Goal: Book appointment/travel/reservation

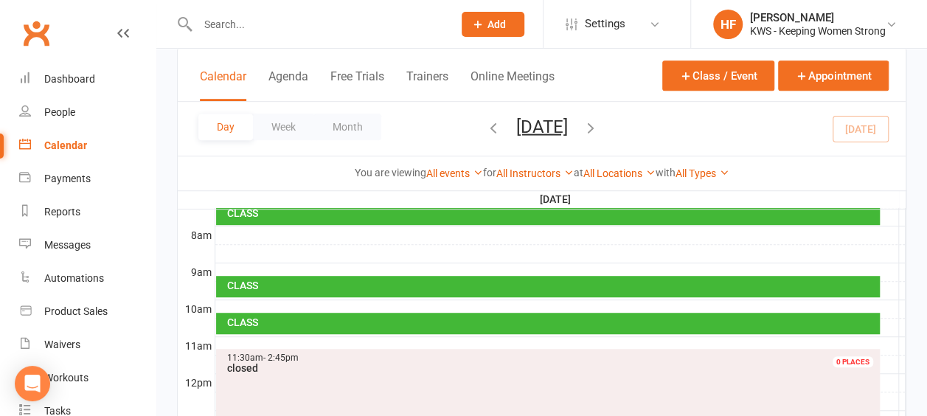
click at [75, 145] on div "Calendar" at bounding box center [65, 145] width 43 height 12
click at [599, 130] on icon "button" at bounding box center [591, 127] width 16 height 16
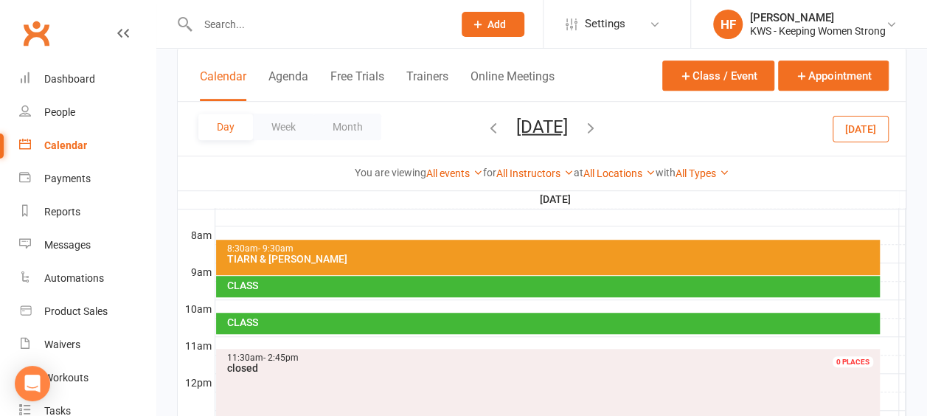
click at [599, 127] on icon "button" at bounding box center [591, 127] width 16 height 16
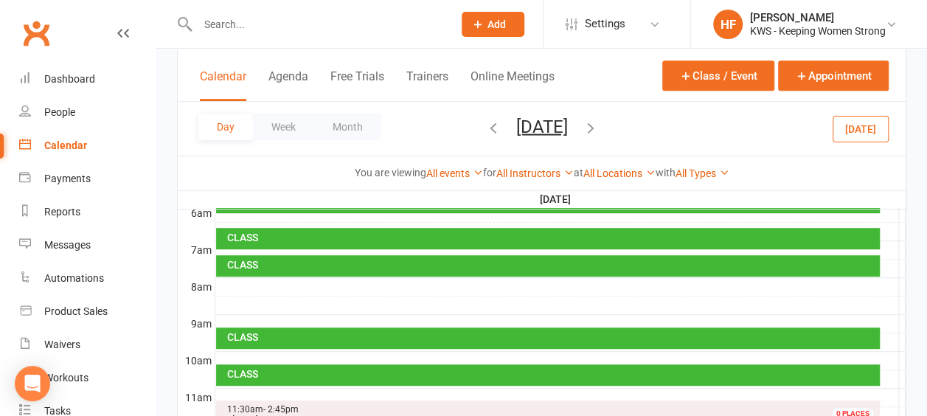
scroll to position [295, 0]
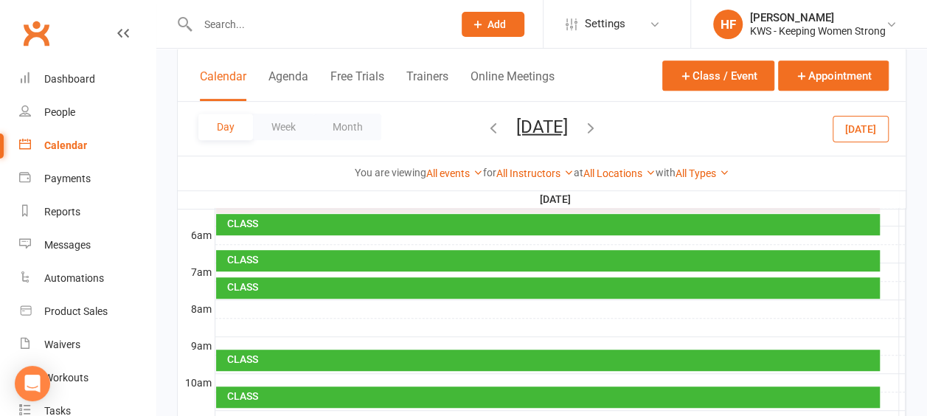
click at [243, 302] on div at bounding box center [560, 309] width 690 height 18
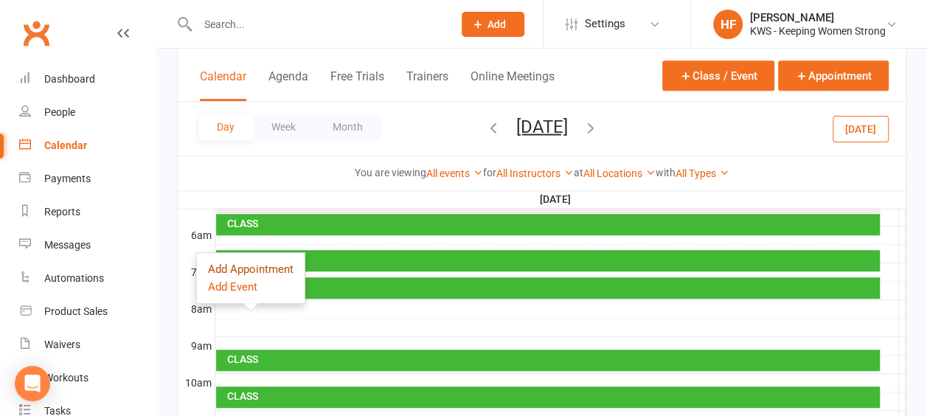
click at [254, 267] on button "Add Appointment" at bounding box center [251, 269] width 86 height 18
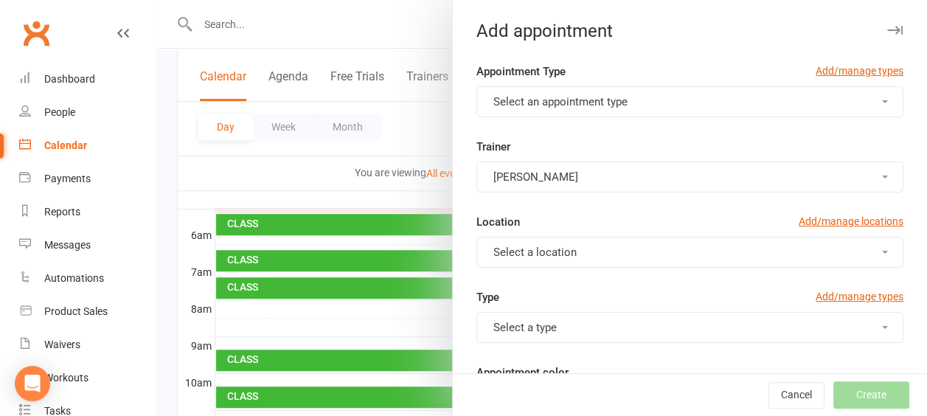
click at [882, 102] on span "button" at bounding box center [885, 101] width 6 height 3
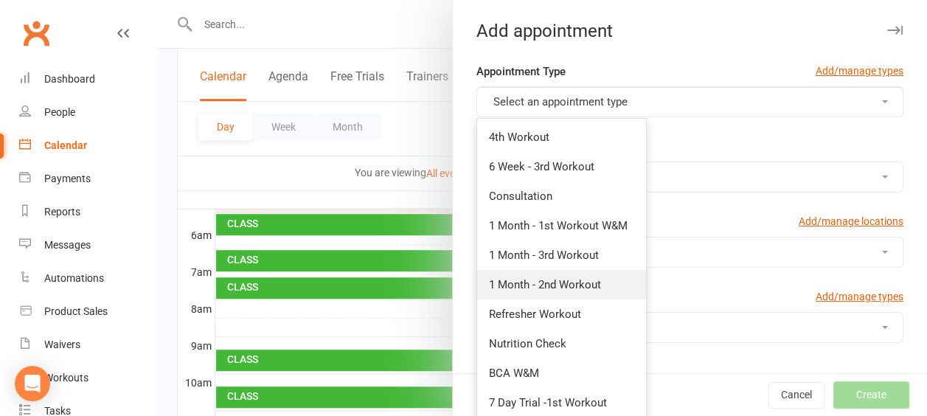
click at [579, 282] on span "1 Month - 2nd Workout" at bounding box center [545, 284] width 112 height 13
type input "8:30am"
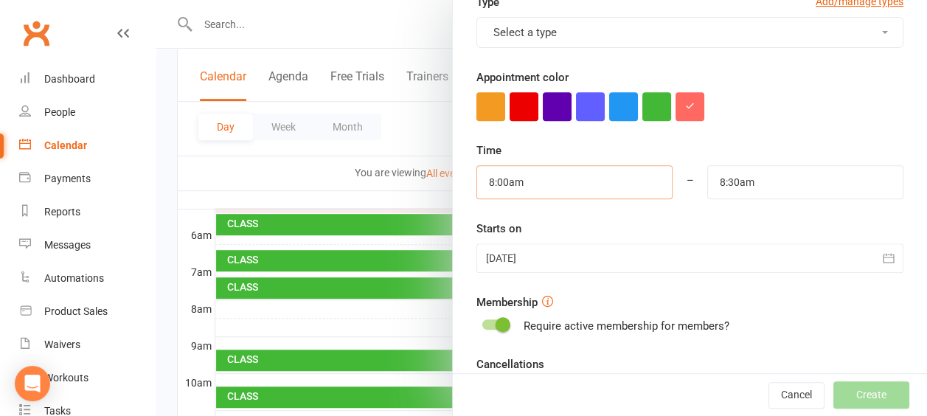
click at [534, 178] on input "8:00am" at bounding box center [575, 182] width 196 height 34
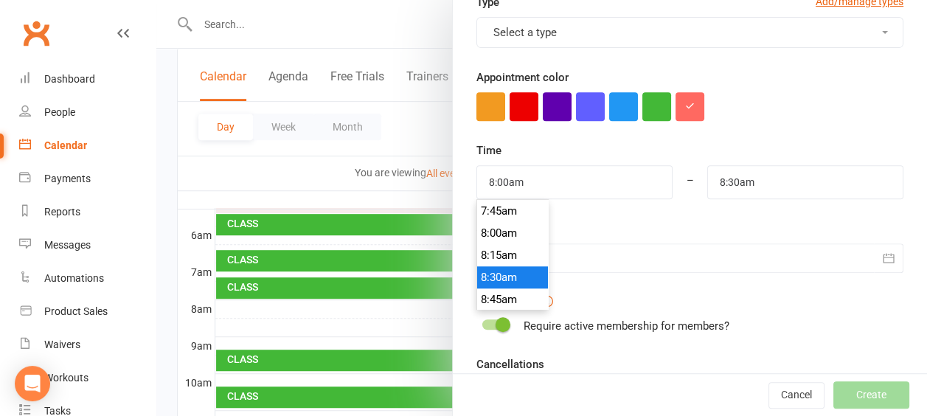
type input "8:30am"
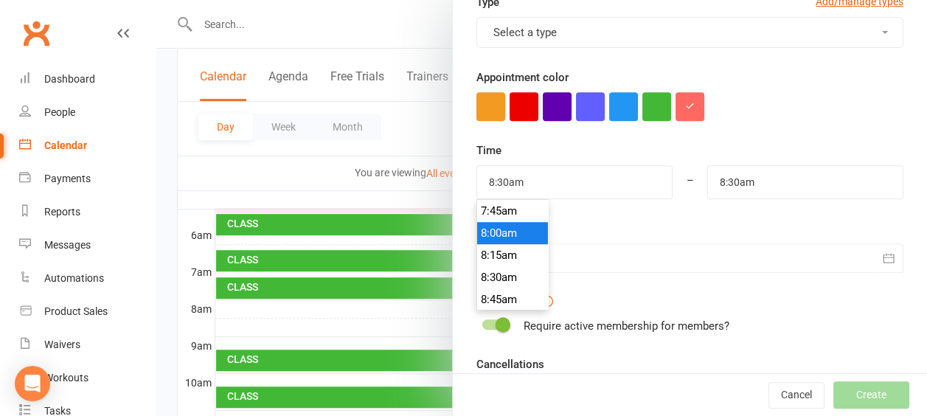
drag, startPoint x: 497, startPoint y: 271, endPoint x: 539, endPoint y: 254, distance: 45.6
click at [498, 267] on li "8:30am" at bounding box center [512, 277] width 71 height 22
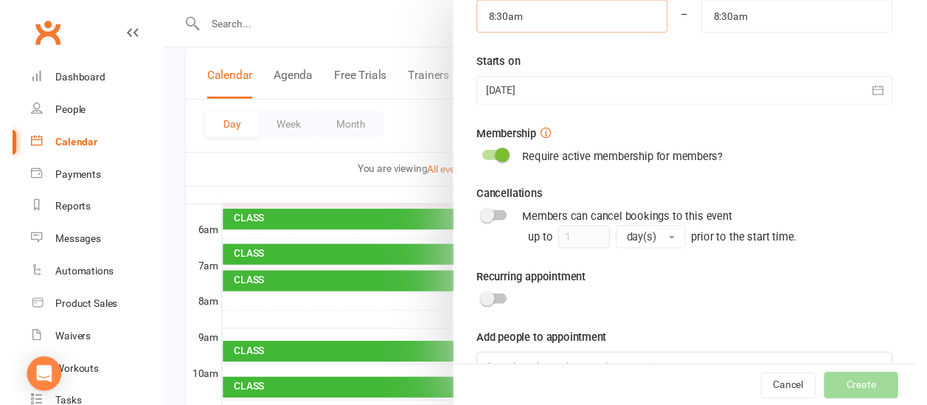
scroll to position [497, 0]
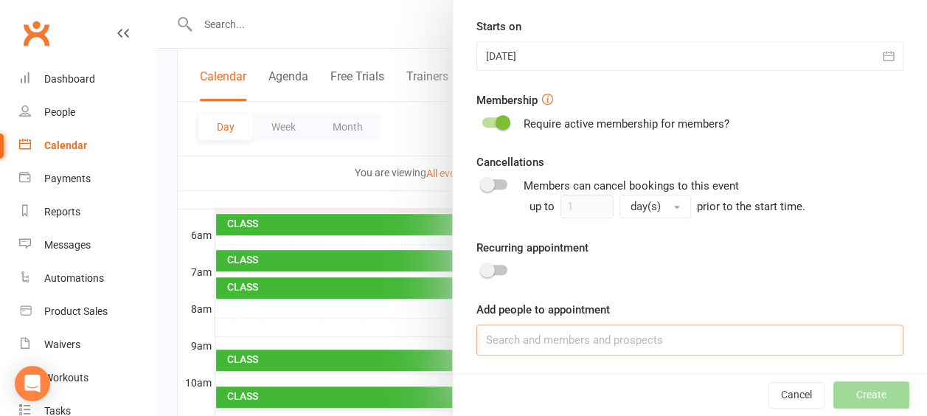
click at [510, 336] on input at bounding box center [690, 340] width 427 height 31
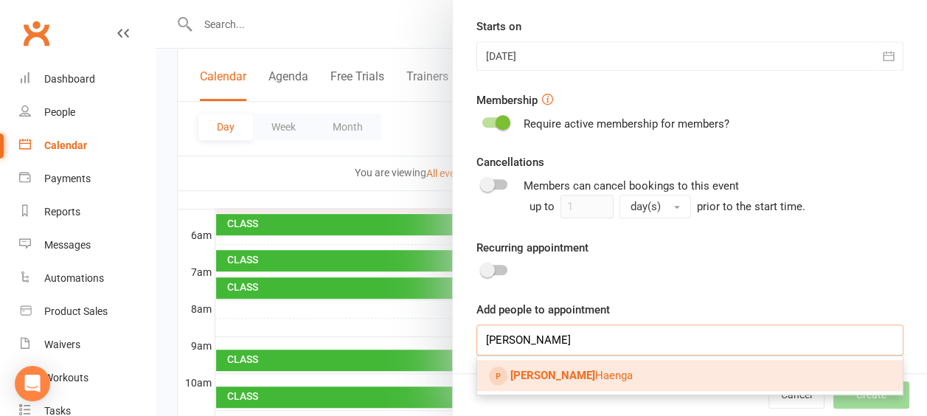
type input "[PERSON_NAME]"
click at [556, 371] on span "[PERSON_NAME]" at bounding box center [571, 375] width 122 height 13
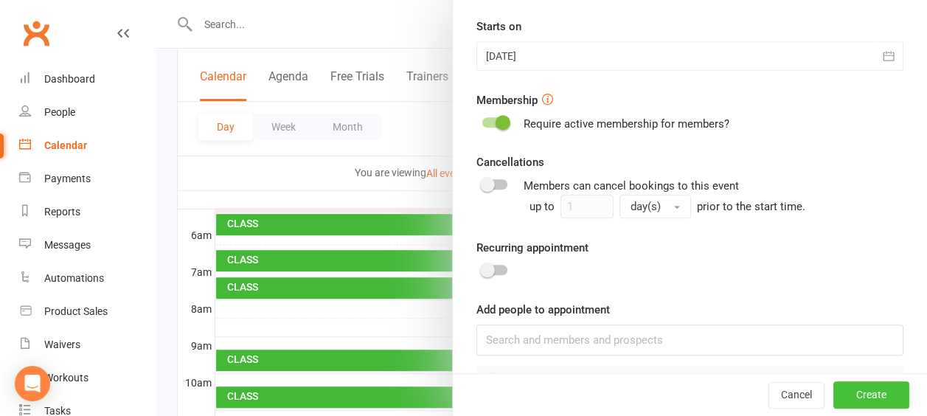
click at [851, 393] on button "Create" at bounding box center [872, 395] width 76 height 27
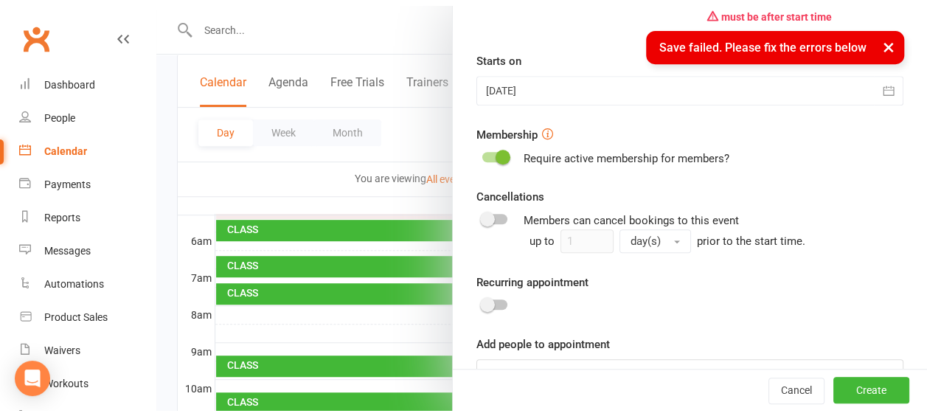
scroll to position [525, 0]
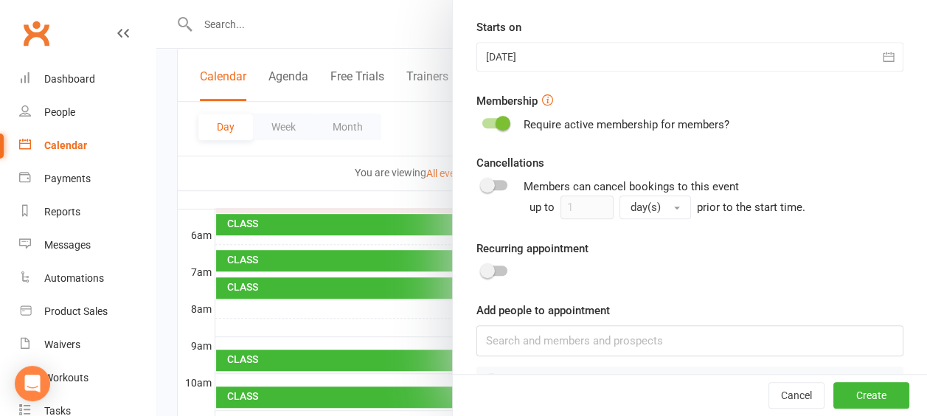
click at [288, 171] on div at bounding box center [541, 208] width 771 height 416
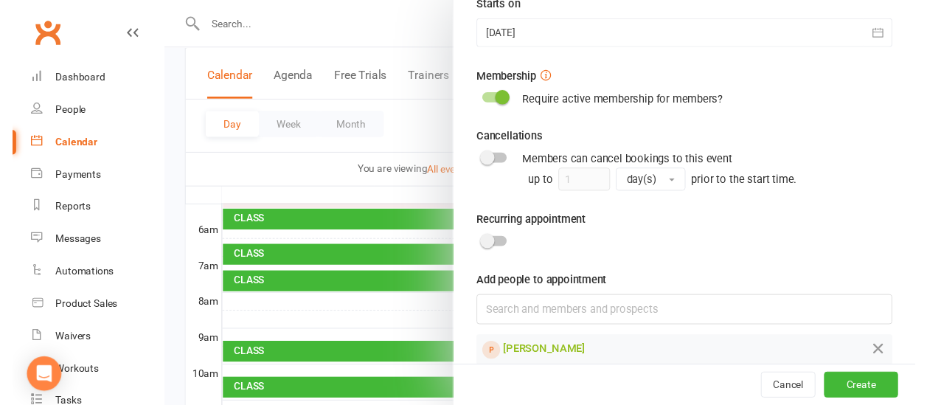
scroll to position [567, 0]
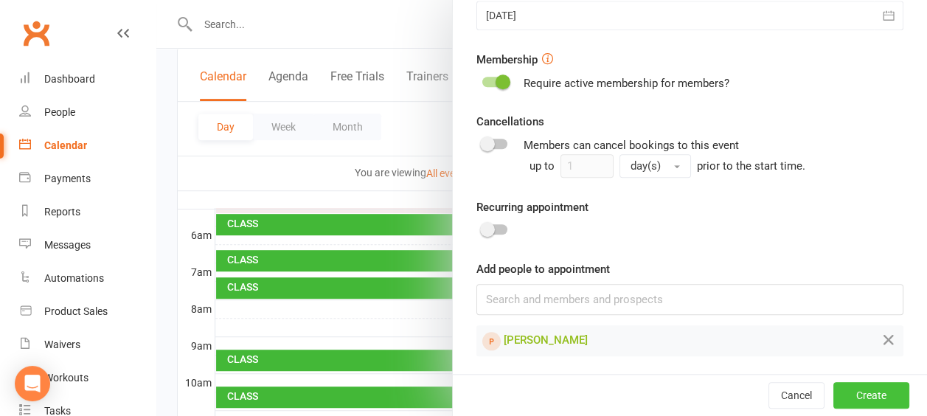
click at [838, 392] on button "Create" at bounding box center [872, 395] width 76 height 27
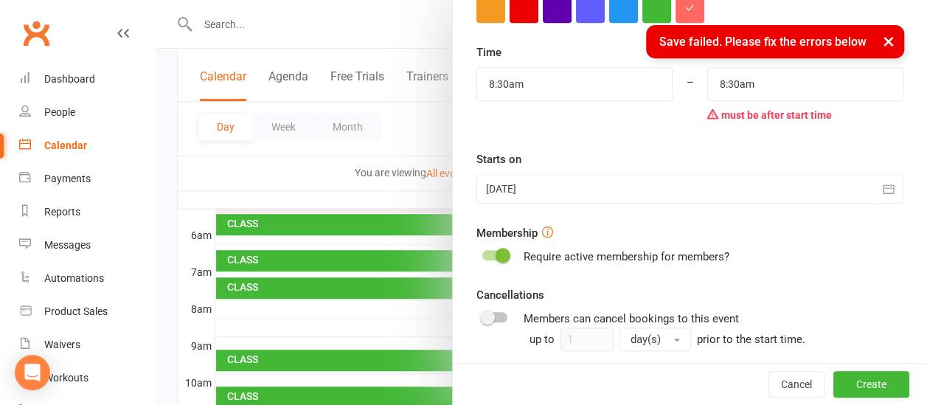
scroll to position [271, 0]
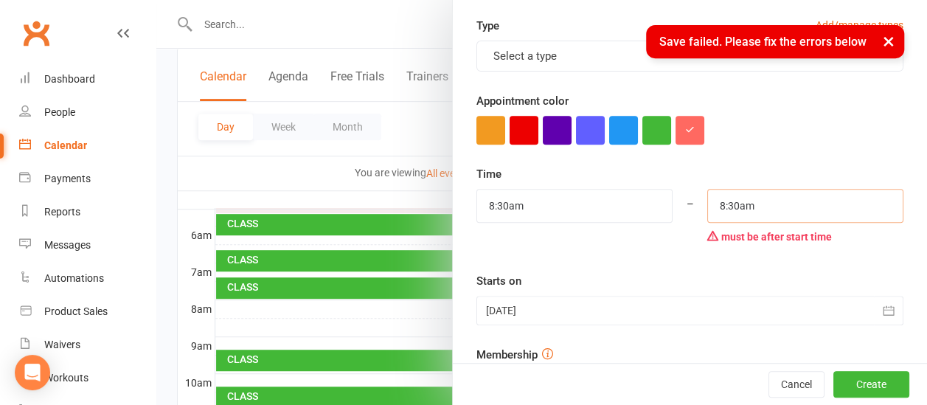
click at [727, 195] on input "8:30am" at bounding box center [805, 206] width 196 height 34
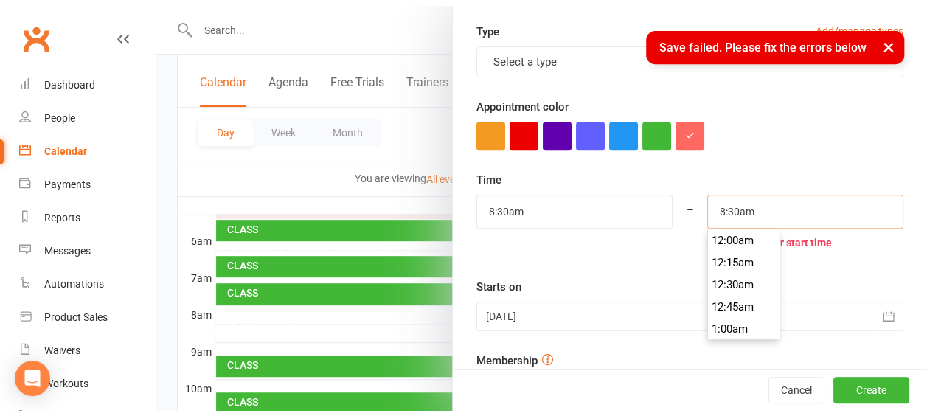
scroll to position [730, 0]
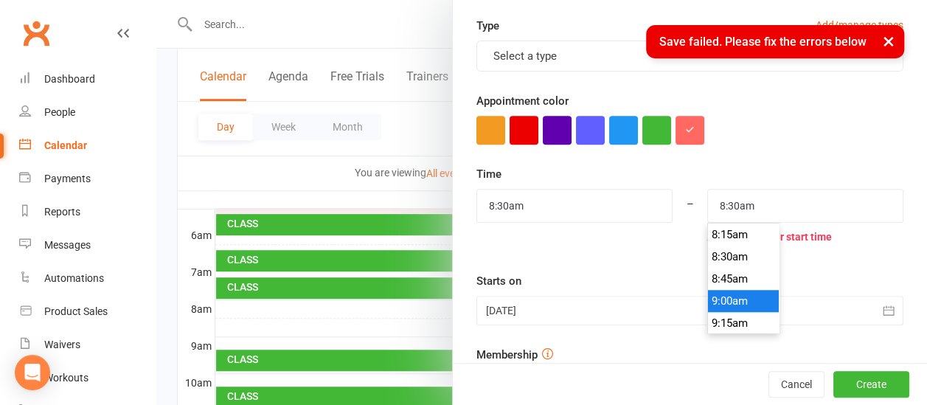
type input "9:00am"
click at [709, 300] on li "9:00am" at bounding box center [743, 301] width 71 height 22
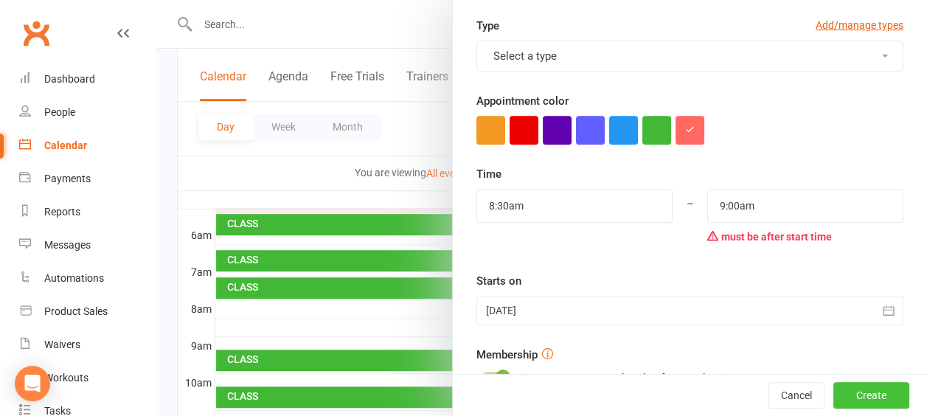
click at [848, 394] on button "Create" at bounding box center [872, 395] width 76 height 27
